Goal: Complete application form

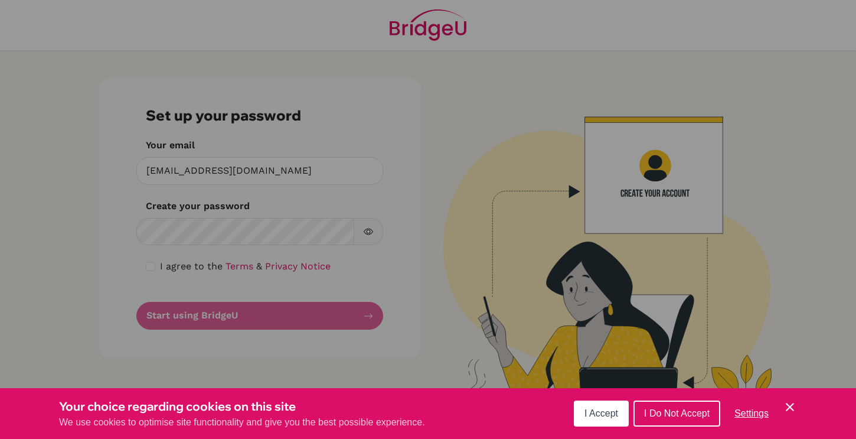
click at [354, 79] on div "Cookie Preferences" at bounding box center [428, 219] width 856 height 439
click at [313, 143] on div "Cookie Preferences" at bounding box center [428, 219] width 856 height 439
click at [311, 179] on div "Cookie Preferences" at bounding box center [428, 219] width 856 height 439
click at [611, 416] on span "I Accept" at bounding box center [602, 413] width 34 height 10
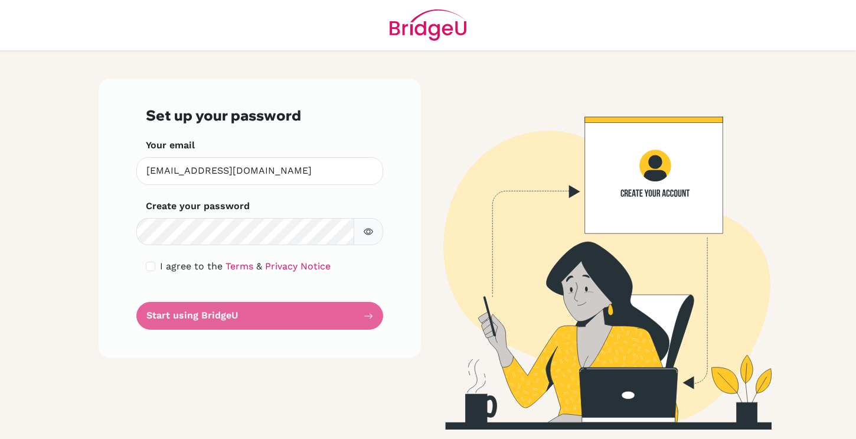
click at [664, 195] on img at bounding box center [596, 254] width 673 height 351
click at [655, 191] on img at bounding box center [596, 254] width 673 height 351
click at [151, 265] on input "checkbox" at bounding box center [150, 266] width 9 height 9
checkbox input "true"
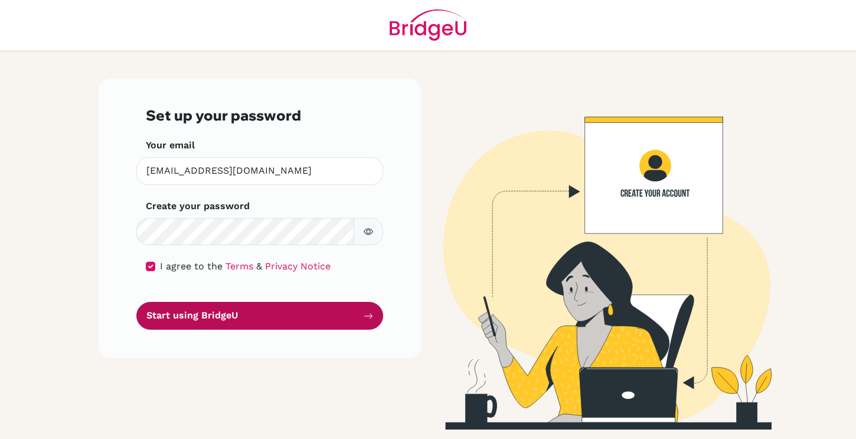
click at [234, 319] on button "Start using BridgeU" at bounding box center [259, 316] width 247 height 28
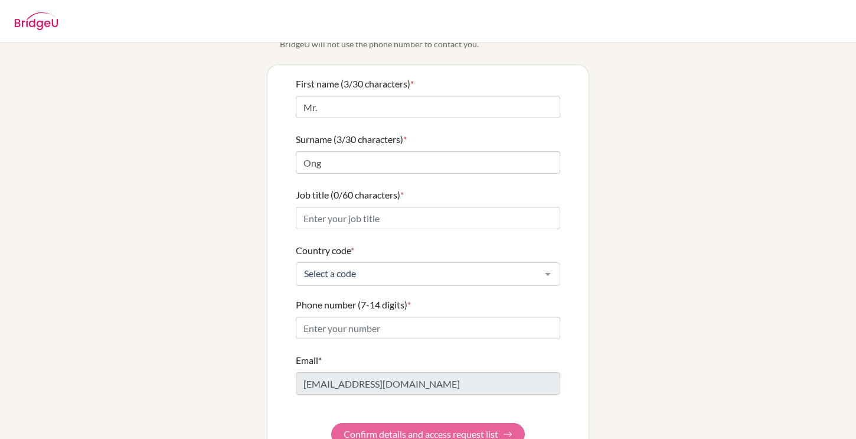
scroll to position [67, 0]
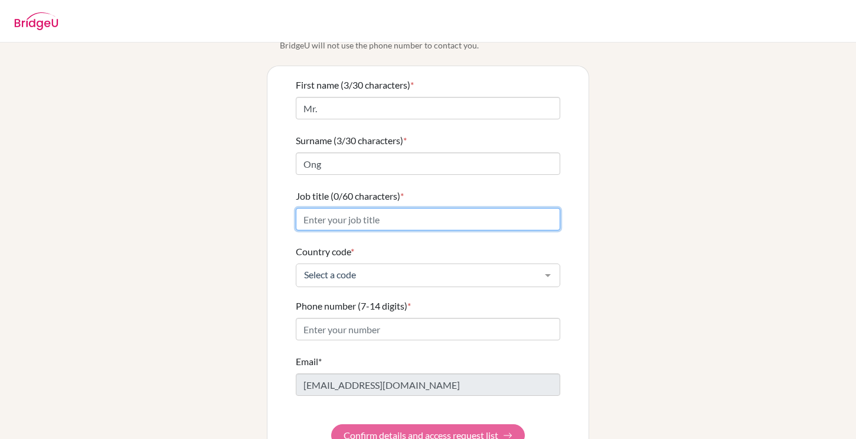
click at [334, 208] on input "Job title (0/60 characters) *" at bounding box center [428, 219] width 265 height 22
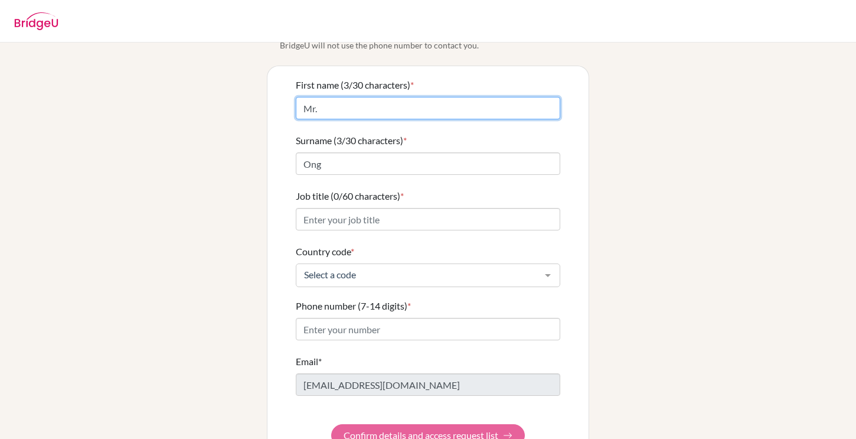
drag, startPoint x: 325, startPoint y: 98, endPoint x: 283, endPoint y: 91, distance: 43.1
click at [282, 92] on div "First name (3/30 characters) * Mr. Surname (3/30 characters) * Ong Job title (0…" at bounding box center [427, 262] width 321 height 392
type input "[PERSON_NAME]"
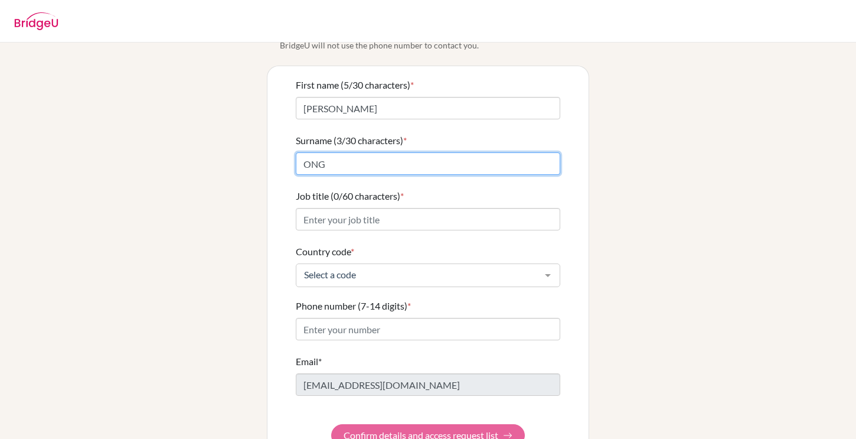
type input "ONG"
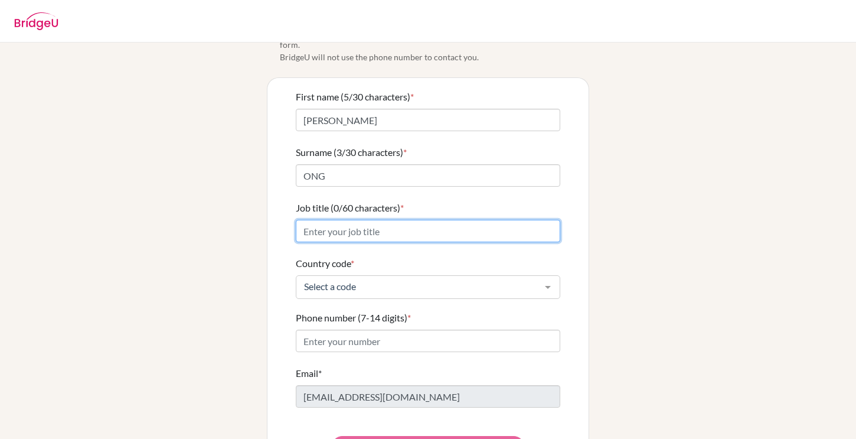
scroll to position [89, 0]
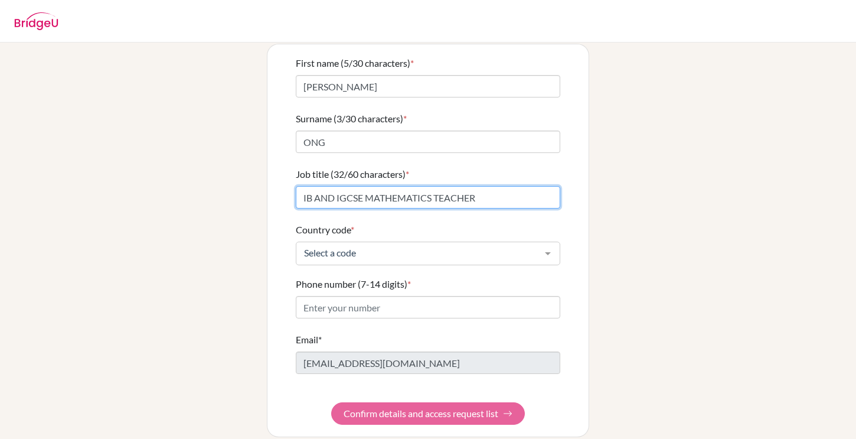
type input "IB AND IGCSE MATHEMATICS TEACHER"
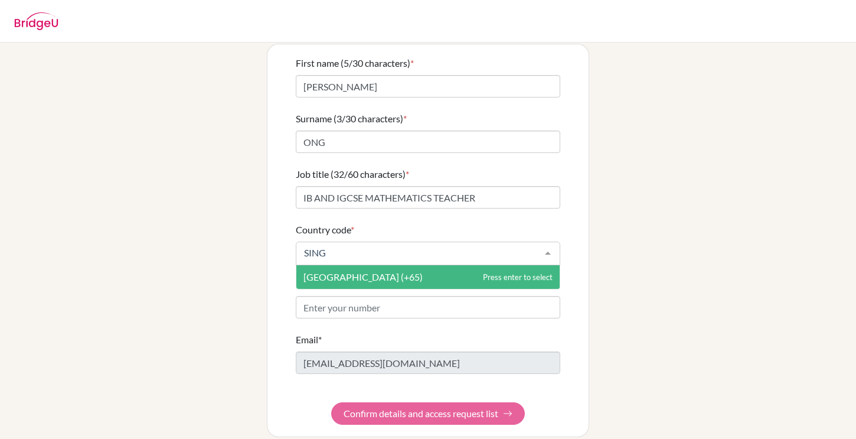
type input "SINGA"
click at [338, 271] on span "Singapore (+65)" at bounding box center [363, 276] width 119 height 11
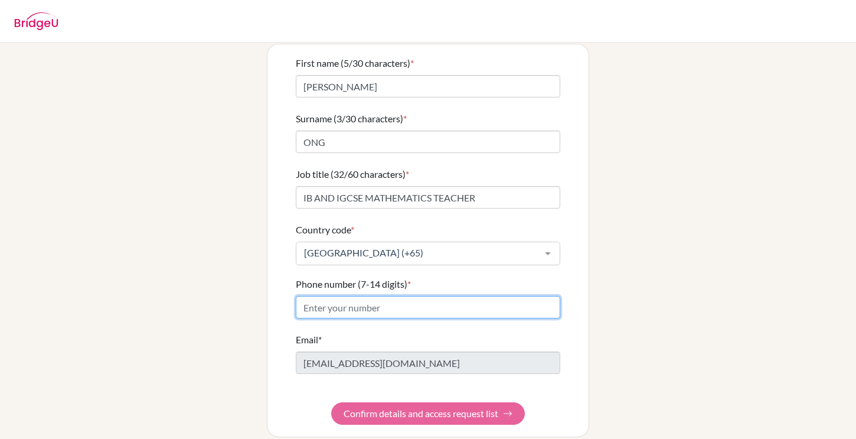
click at [322, 297] on input "Phone number (7-14 digits) *" at bounding box center [428, 307] width 265 height 22
click at [359, 299] on input "Phone number (7-14 digits) *" at bounding box center [428, 307] width 265 height 22
type input "6"
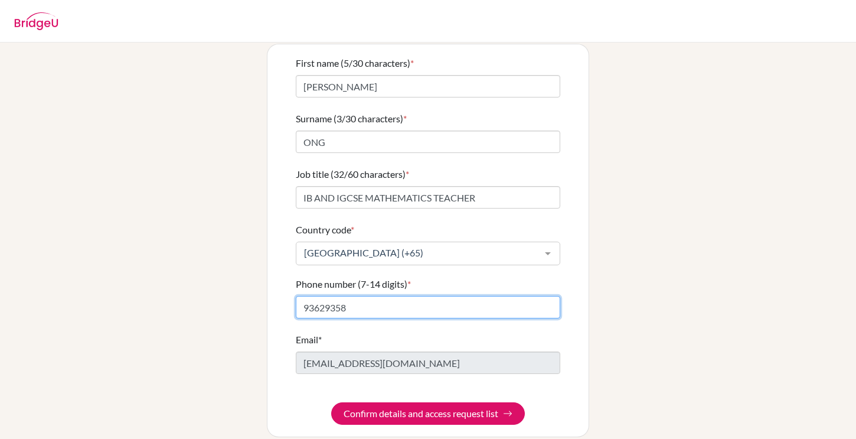
type input "93629358"
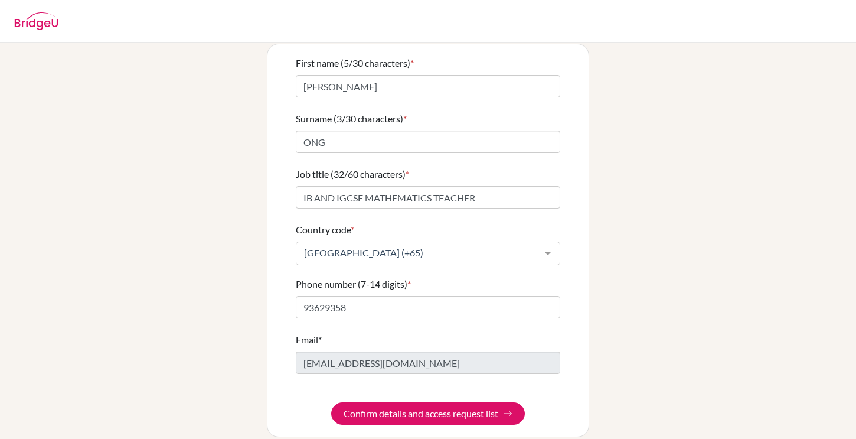
click at [293, 372] on div "First name (5/30 characters) * RALPH Surname (3/30 characters) * ONG Job title …" at bounding box center [427, 240] width 321 height 392
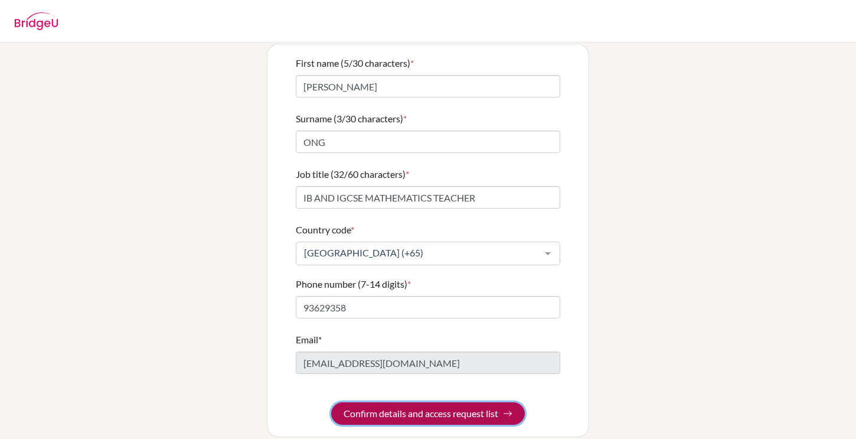
click at [385, 402] on button "Confirm details and access request list" at bounding box center [428, 413] width 194 height 22
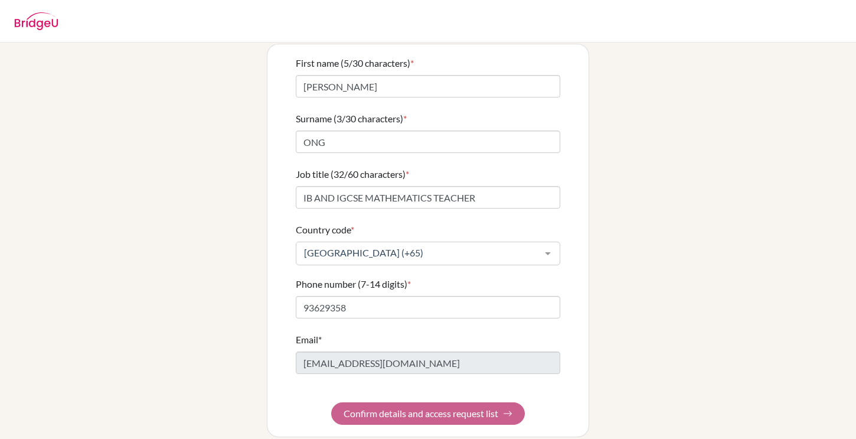
scroll to position [0, 0]
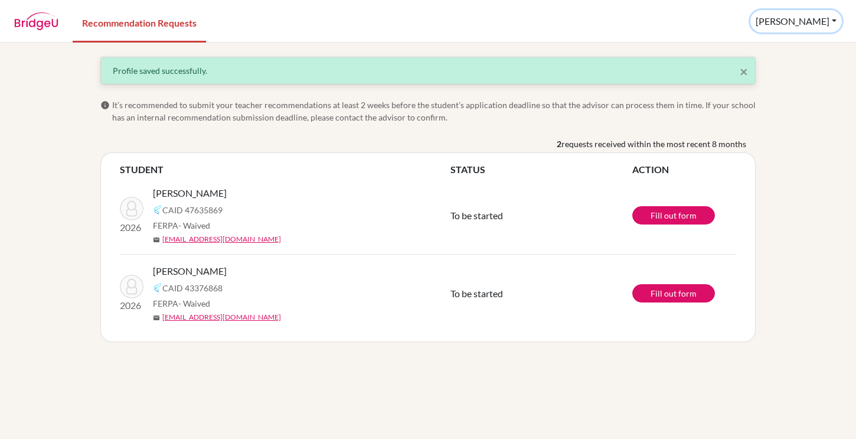
click at [830, 19] on button "[PERSON_NAME]" at bounding box center [797, 21] width 92 height 22
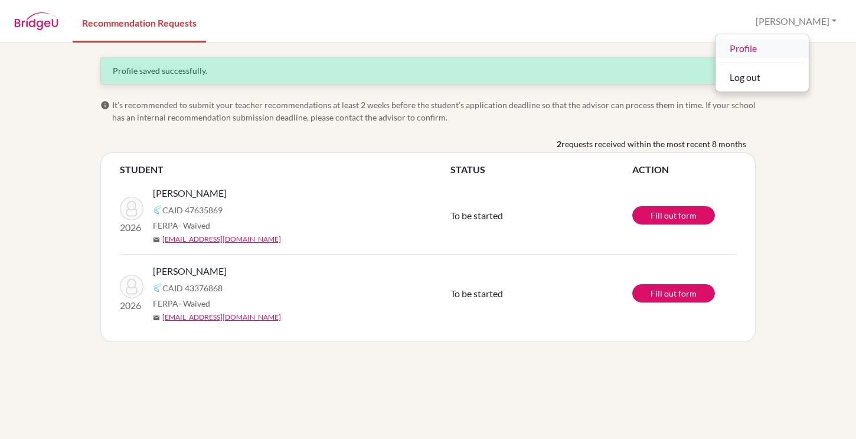
click at [784, 48] on link "Profile" at bounding box center [762, 48] width 93 height 19
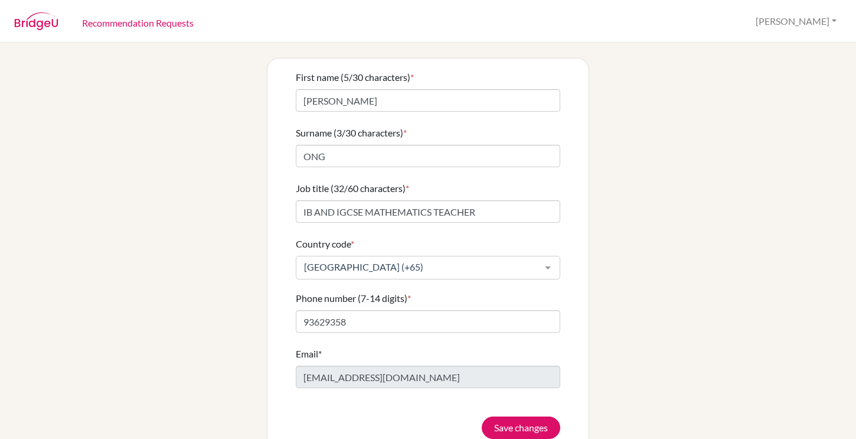
scroll to position [64, 0]
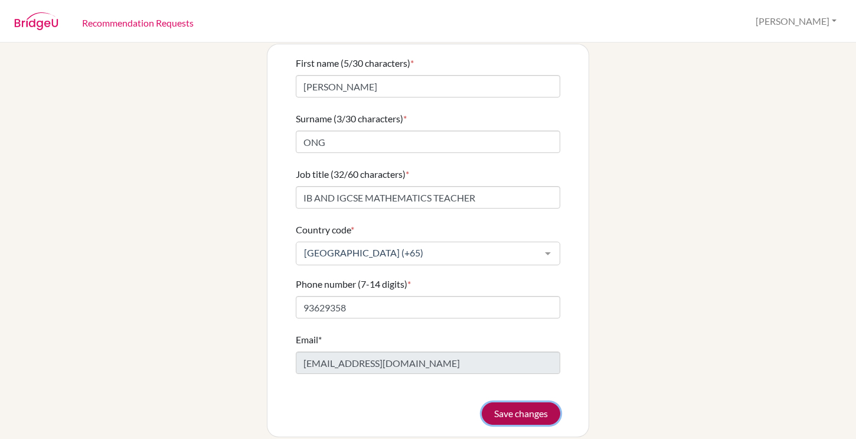
click at [510, 402] on button "Save changes" at bounding box center [521, 413] width 79 height 22
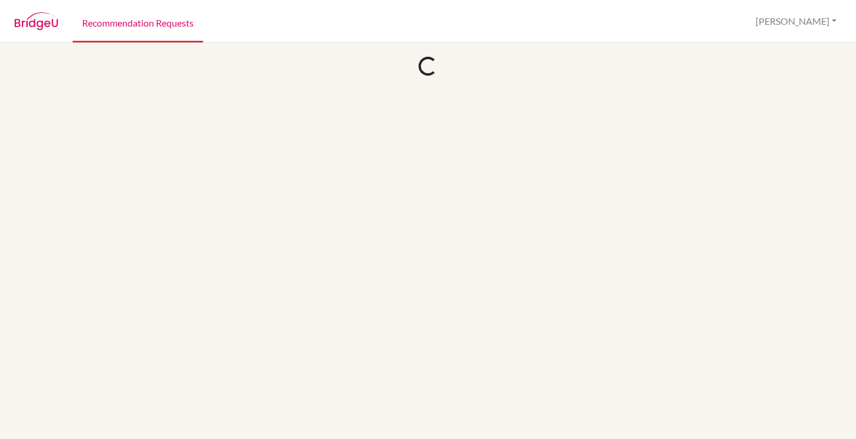
scroll to position [0, 0]
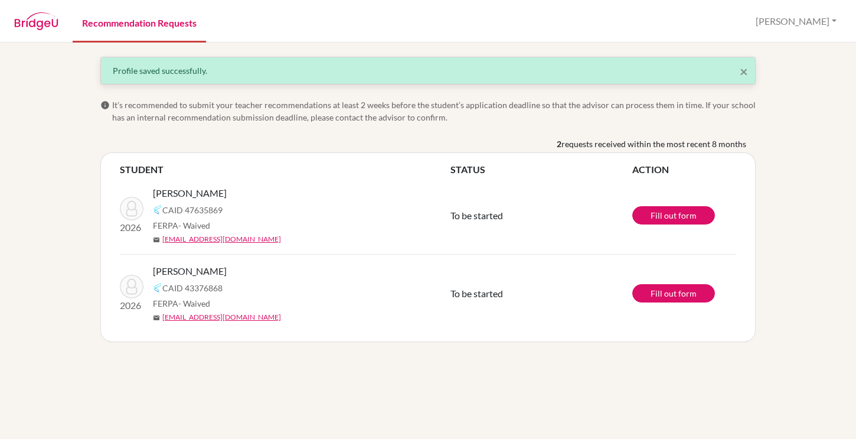
click at [126, 22] on link "Recommendation Requests" at bounding box center [139, 22] width 133 height 41
click at [688, 217] on link "Fill out form" at bounding box center [673, 215] width 83 height 18
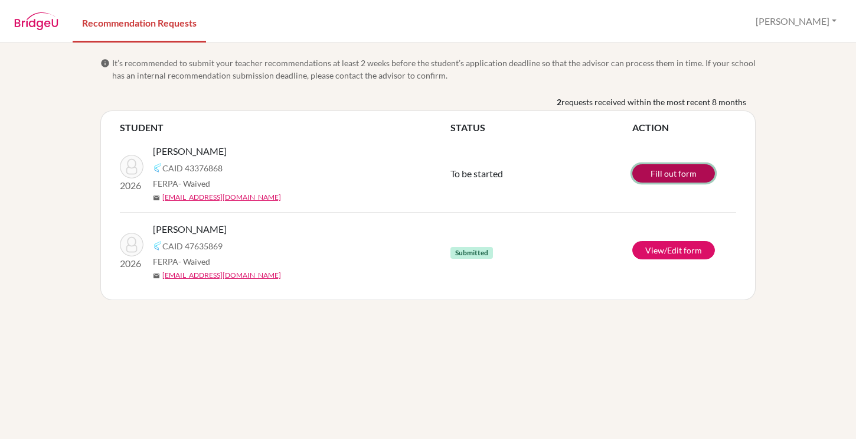
click at [658, 175] on link "Fill out form" at bounding box center [673, 173] width 83 height 18
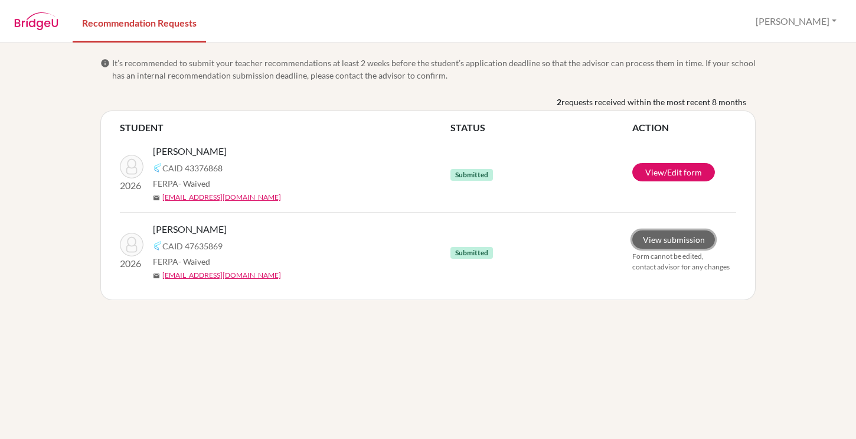
click at [671, 243] on link "View submission" at bounding box center [673, 239] width 83 height 18
